Goal: Task Accomplishment & Management: Complete application form

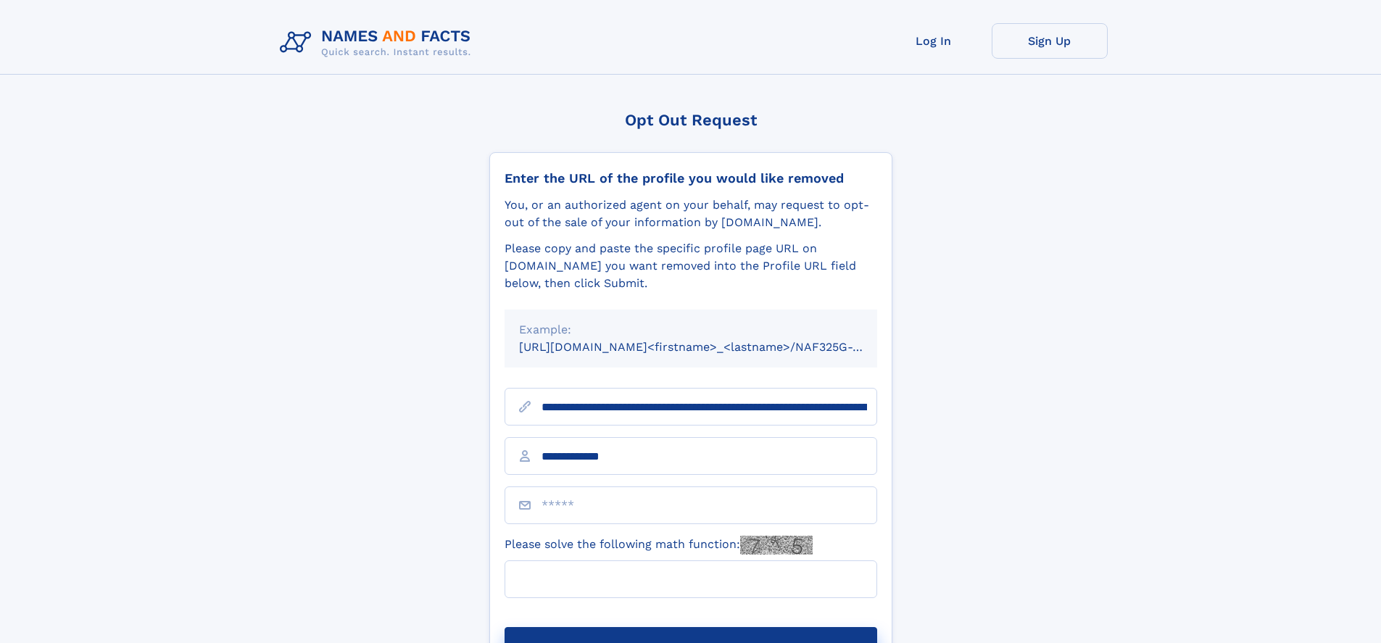
type input "**********"
type input "**"
click at [690, 627] on button "Submit Opt Out Request" at bounding box center [690, 650] width 373 height 46
